Goal: Task Accomplishment & Management: Manage account settings

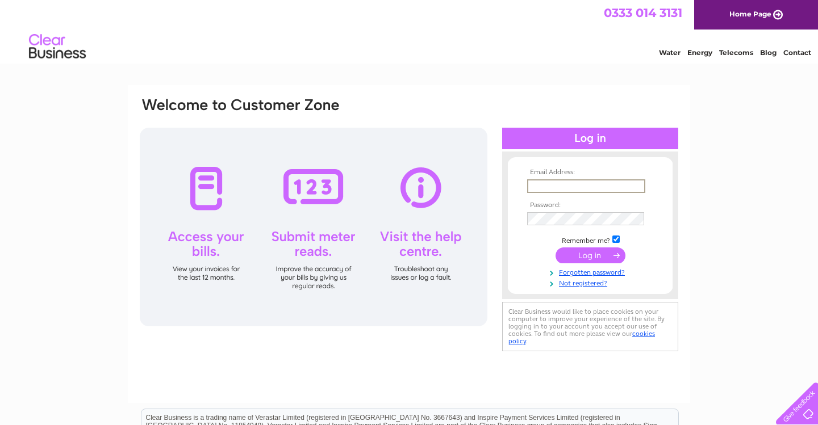
type input "toby@jeremybarlowfineart.co.uk"
click at [592, 256] on input "submit" at bounding box center [590, 256] width 70 height 16
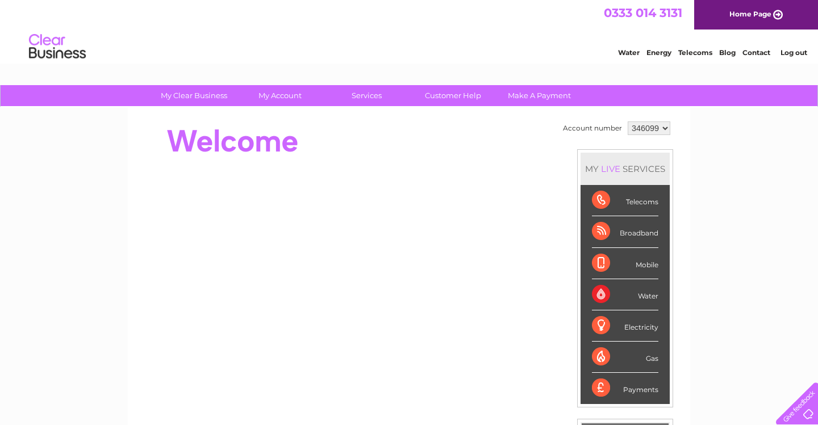
select select "346104"
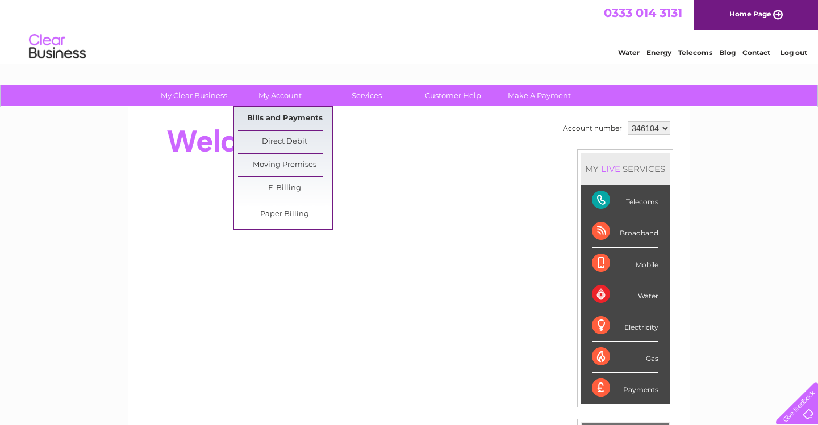
click at [277, 116] on link "Bills and Payments" at bounding box center [285, 118] width 94 height 23
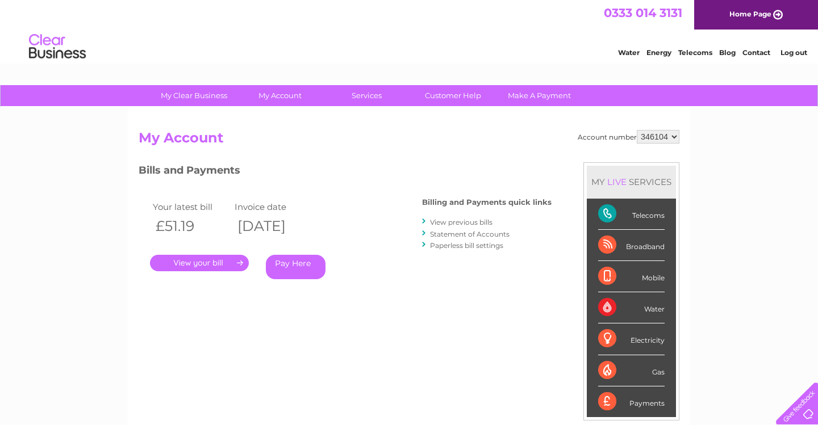
click at [206, 259] on link "." at bounding box center [199, 263] width 99 height 16
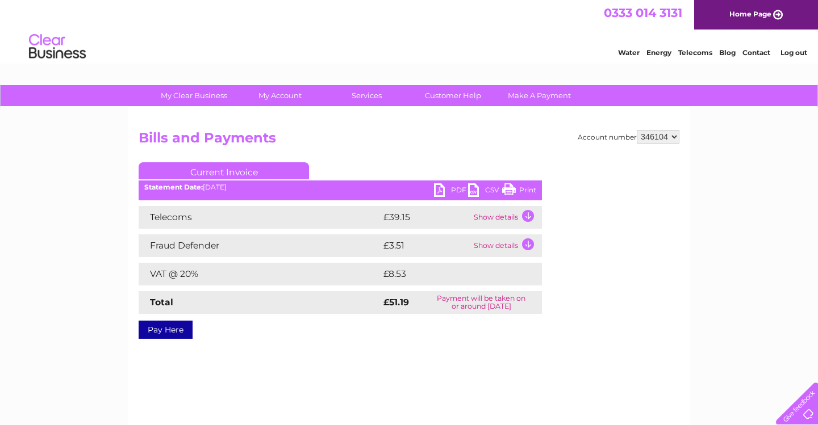
click at [444, 186] on link "PDF" at bounding box center [451, 191] width 34 height 16
click at [458, 186] on link "PDF" at bounding box center [451, 191] width 34 height 16
click at [438, 189] on link "PDF" at bounding box center [451, 191] width 34 height 16
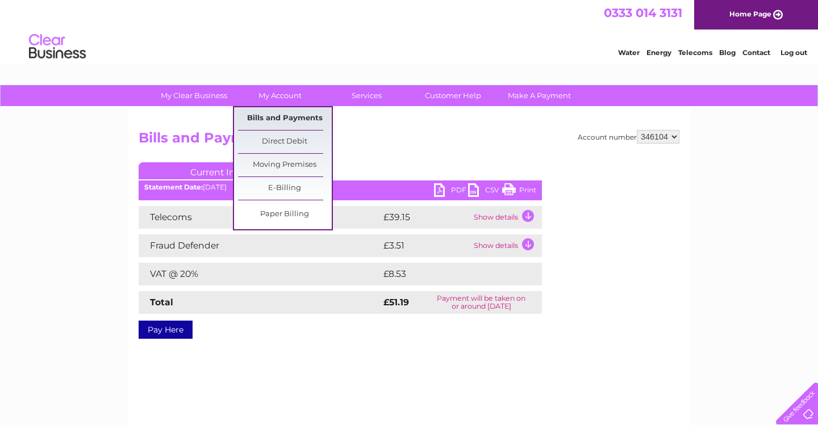
click at [287, 118] on link "Bills and Payments" at bounding box center [285, 118] width 94 height 23
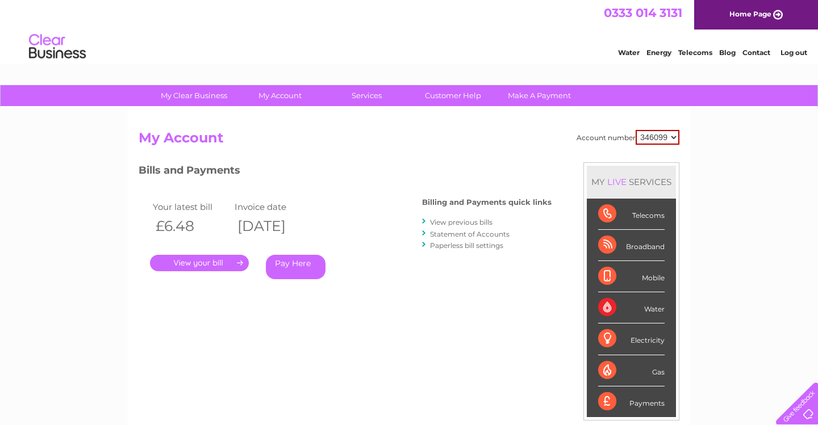
click at [471, 220] on link "View previous bills" at bounding box center [461, 222] width 62 height 9
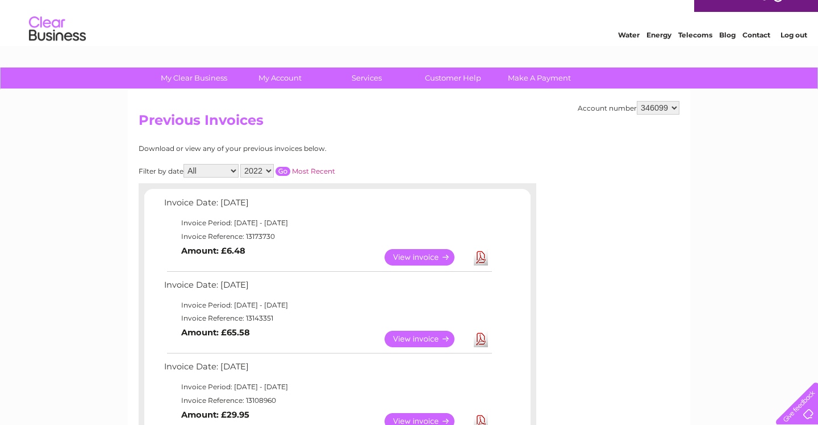
scroll to position [18, 0]
select select "346104"
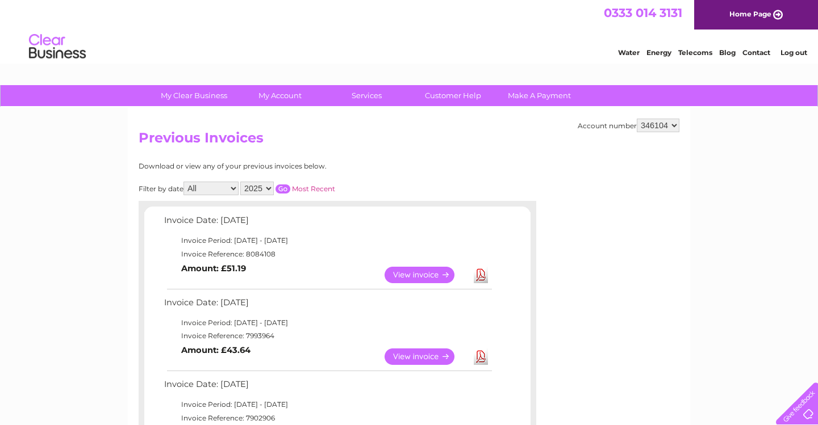
click at [427, 271] on link "View" at bounding box center [425, 275] width 83 height 16
click at [417, 356] on link "View" at bounding box center [425, 357] width 83 height 16
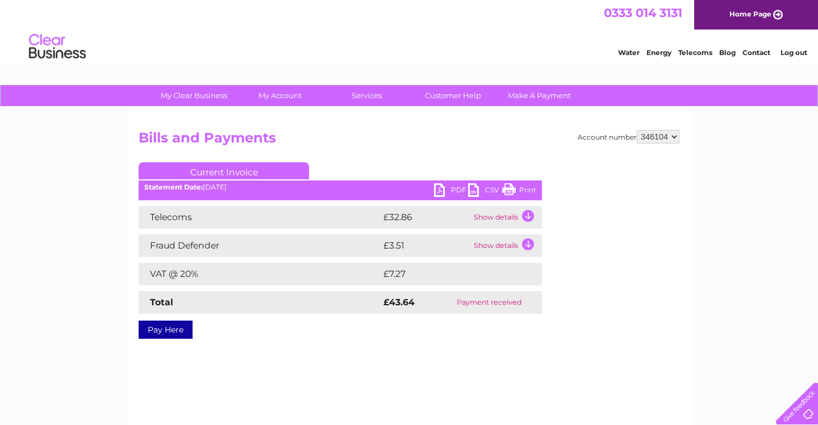
click at [450, 187] on link "PDF" at bounding box center [451, 191] width 34 height 16
